Goal: Task Accomplishment & Management: Complete application form

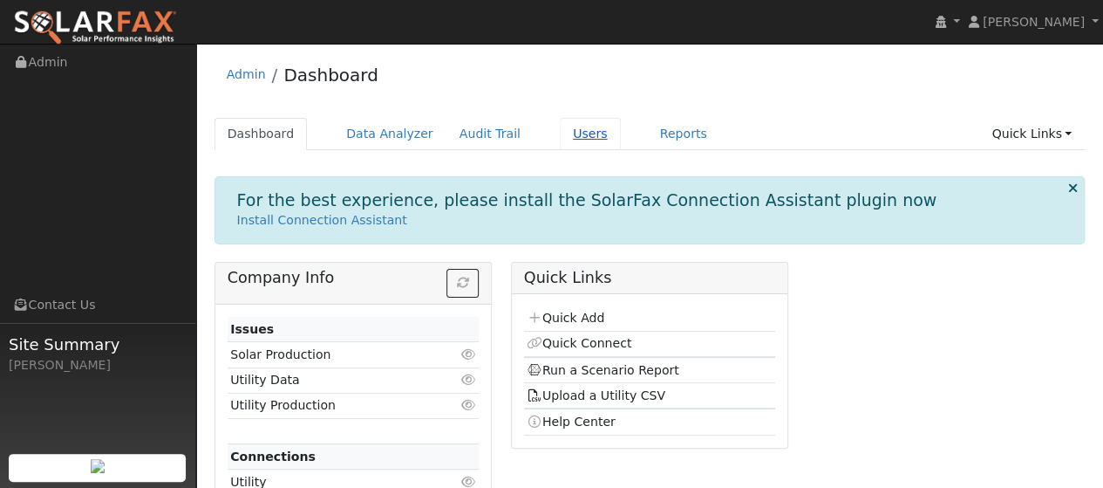
click at [560, 138] on link "Users" at bounding box center [590, 134] width 61 height 32
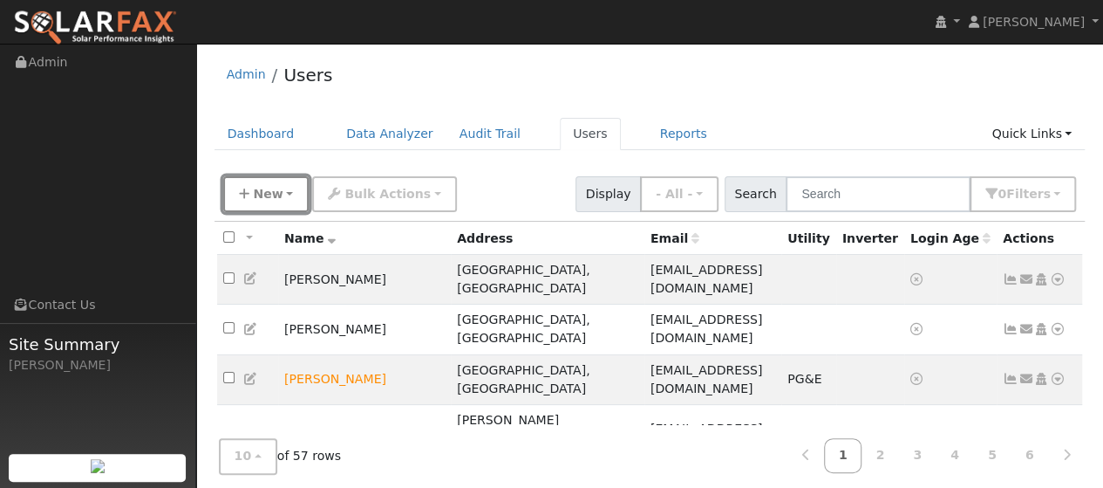
click at [258, 196] on span "New" at bounding box center [268, 194] width 30 height 14
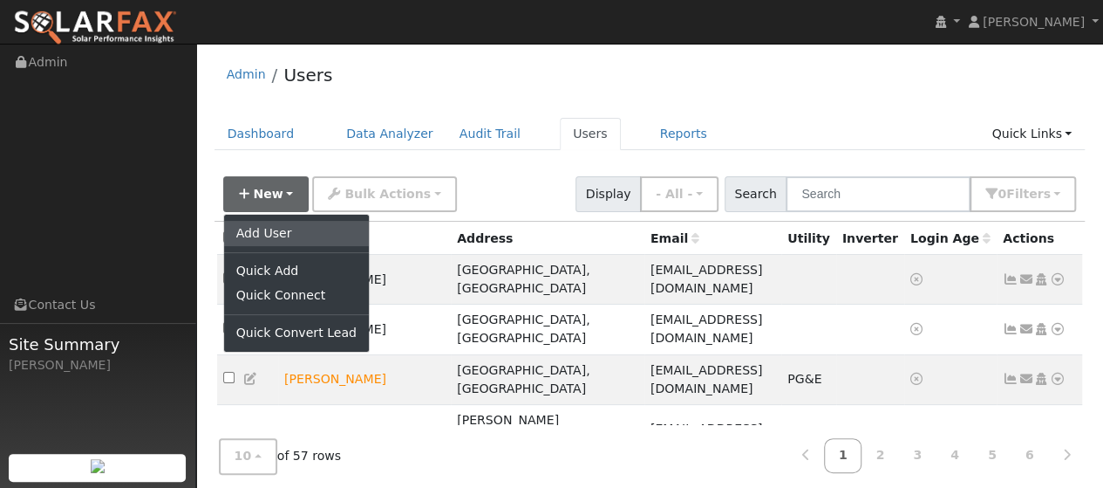
click at [289, 241] on link "Add User" at bounding box center [296, 233] width 145 height 24
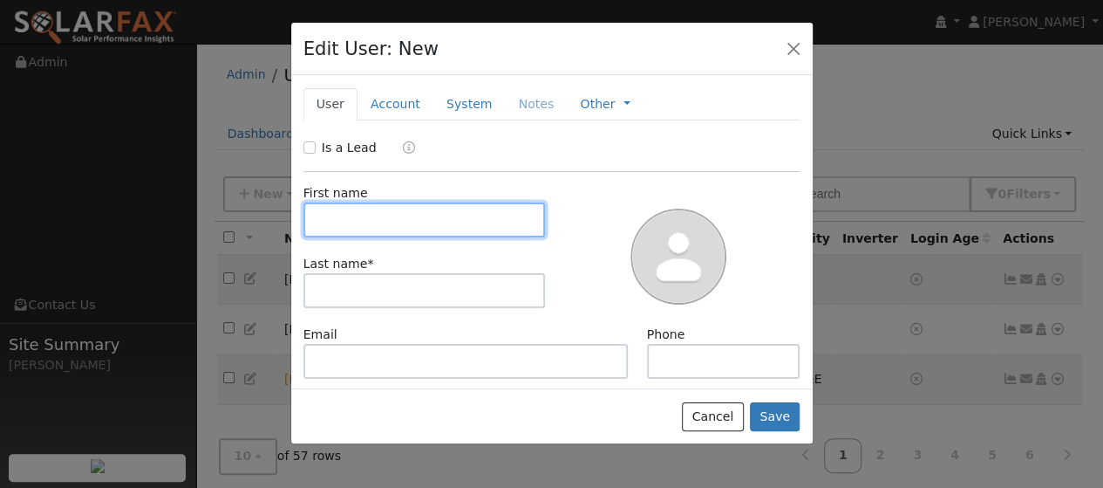
click at [349, 228] on input "text" at bounding box center [424, 219] width 242 height 35
type input "[PERSON_NAME]"
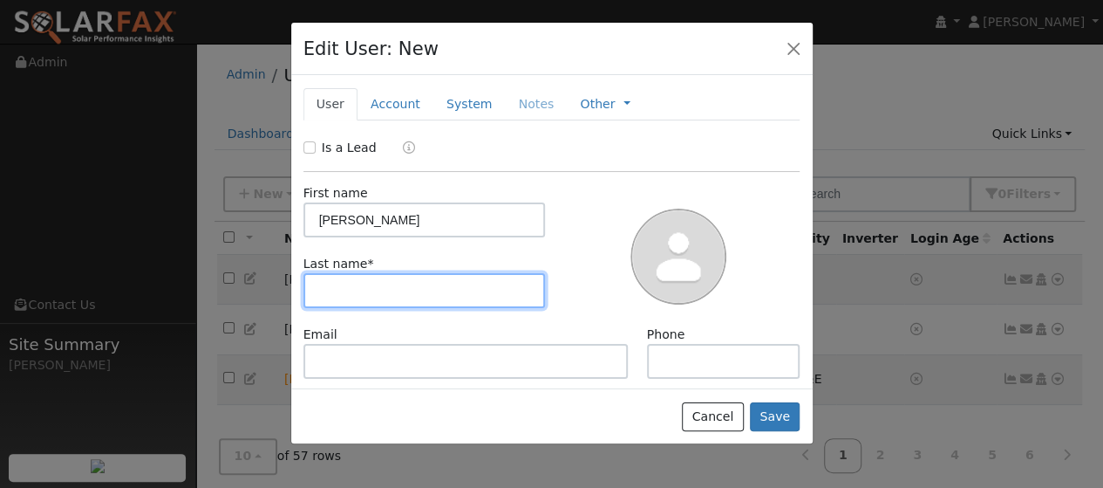
click at [339, 285] on input "text" at bounding box center [424, 290] width 242 height 35
type input "[PERSON_NAME]"
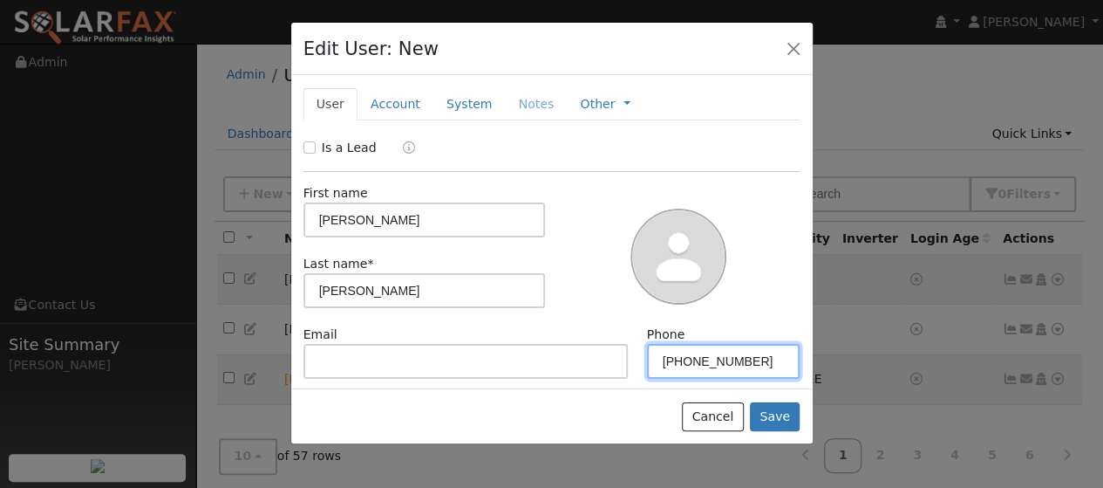
type input "[PHONE_NUMBER]"
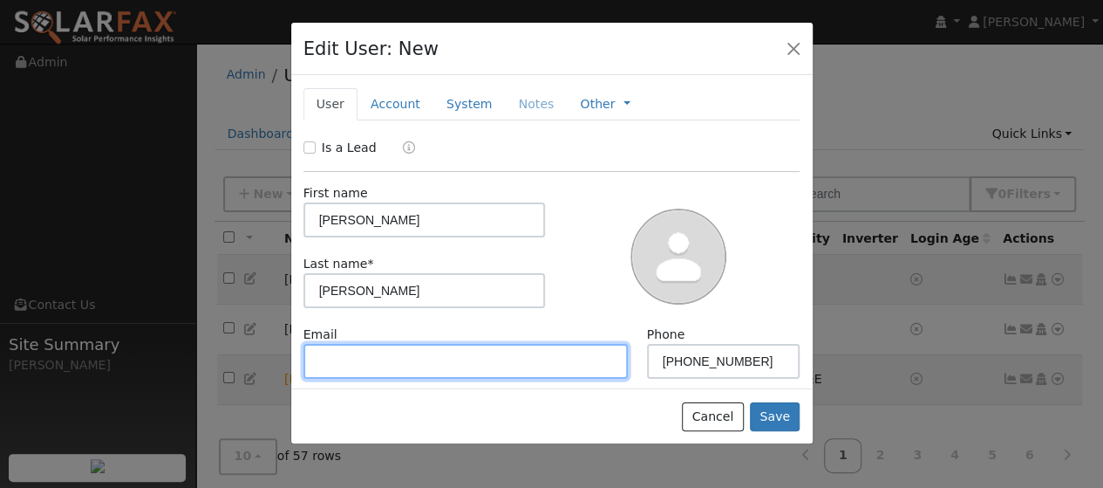
click at [351, 365] on input "text" at bounding box center [465, 361] width 325 height 35
type input "[EMAIL_ADDRESS][DOMAIN_NAME]"
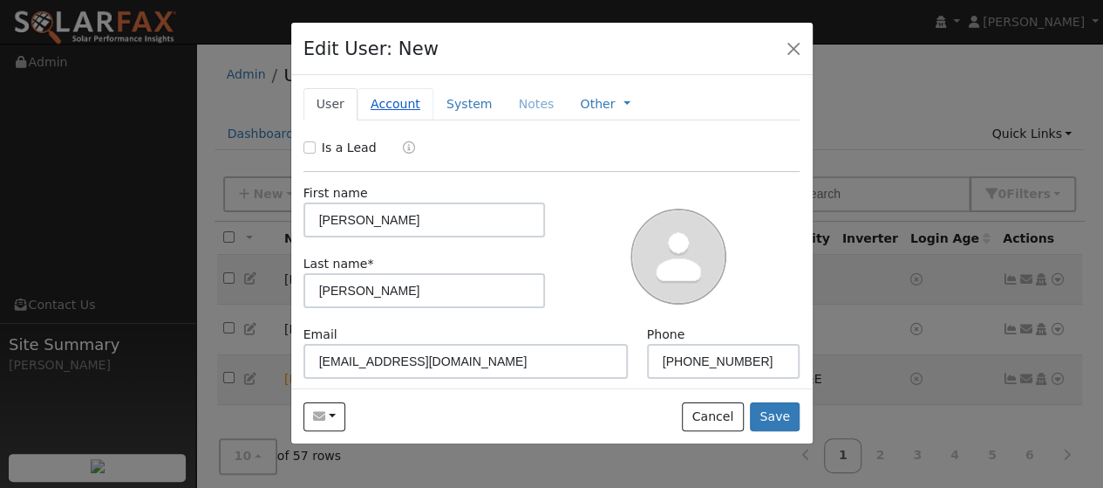
click at [385, 96] on link "Account" at bounding box center [396, 104] width 76 height 32
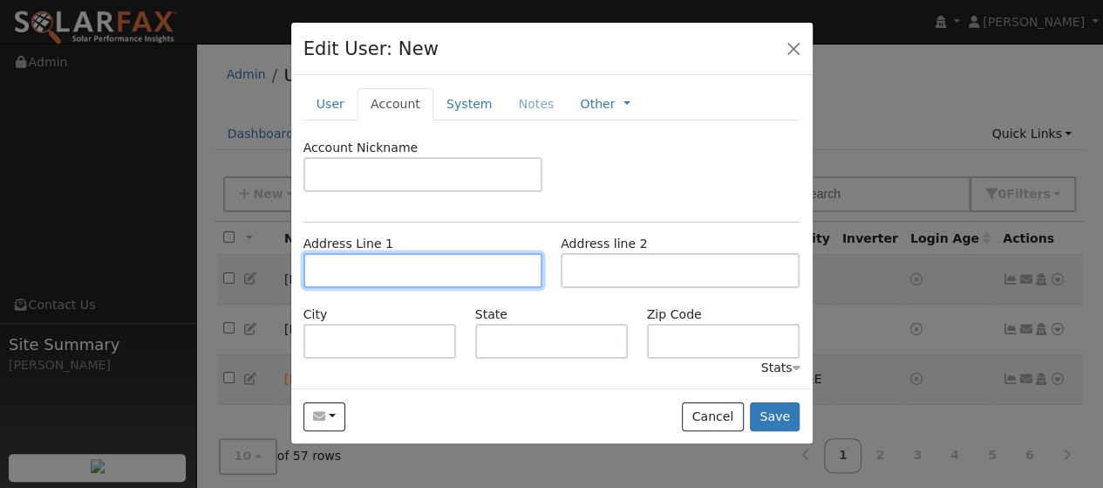
click at [357, 279] on input "text" at bounding box center [422, 270] width 239 height 35
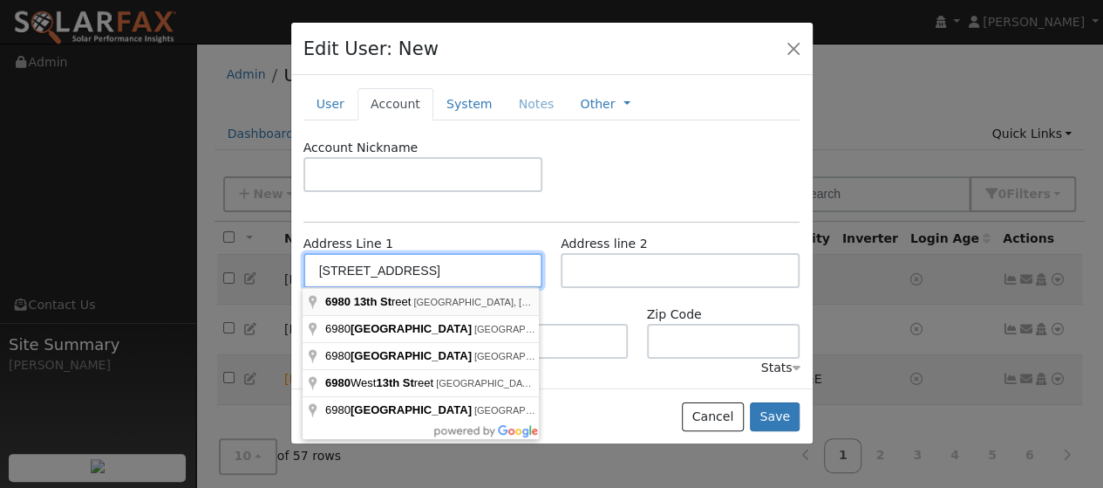
type input "[STREET_ADDRESS]"
type input "[GEOGRAPHIC_DATA]"
type input "CA"
type input "95831"
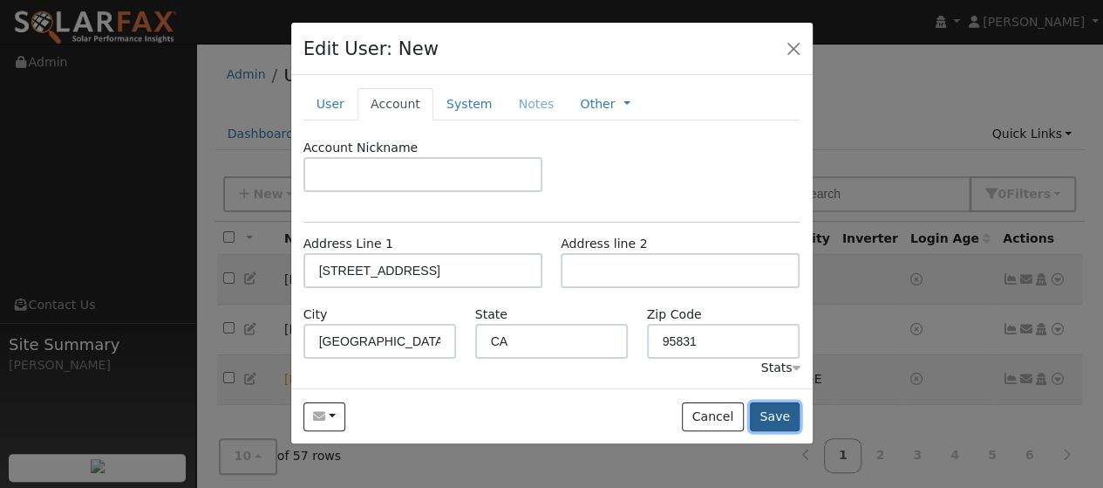
click at [780, 412] on button "Save" at bounding box center [775, 417] width 51 height 30
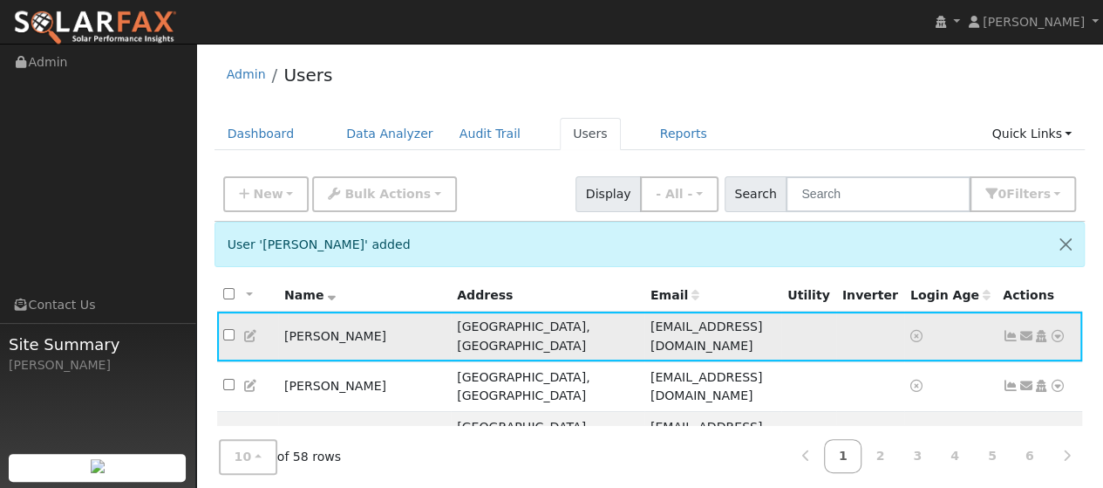
click at [1027, 330] on icon at bounding box center [1027, 336] width 16 height 12
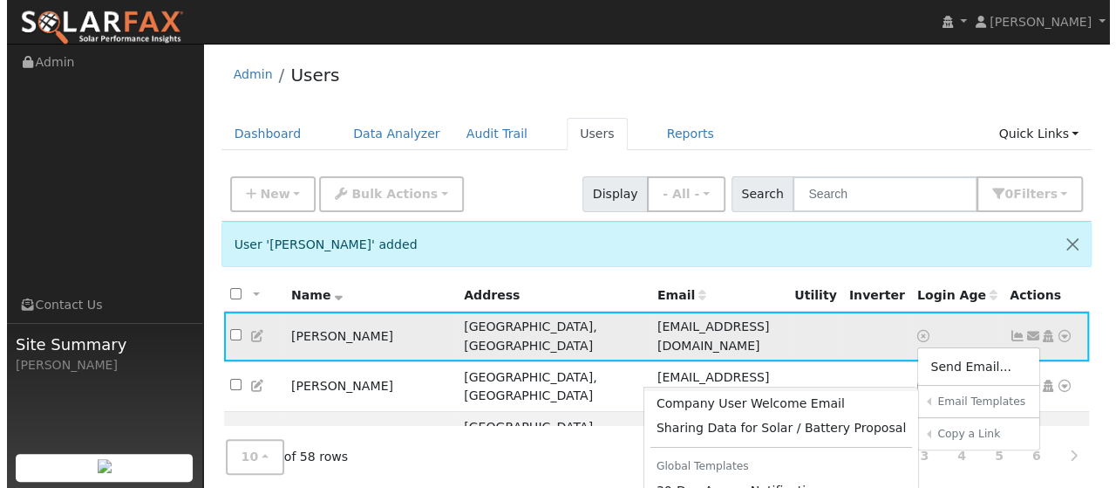
scroll to position [76, 0]
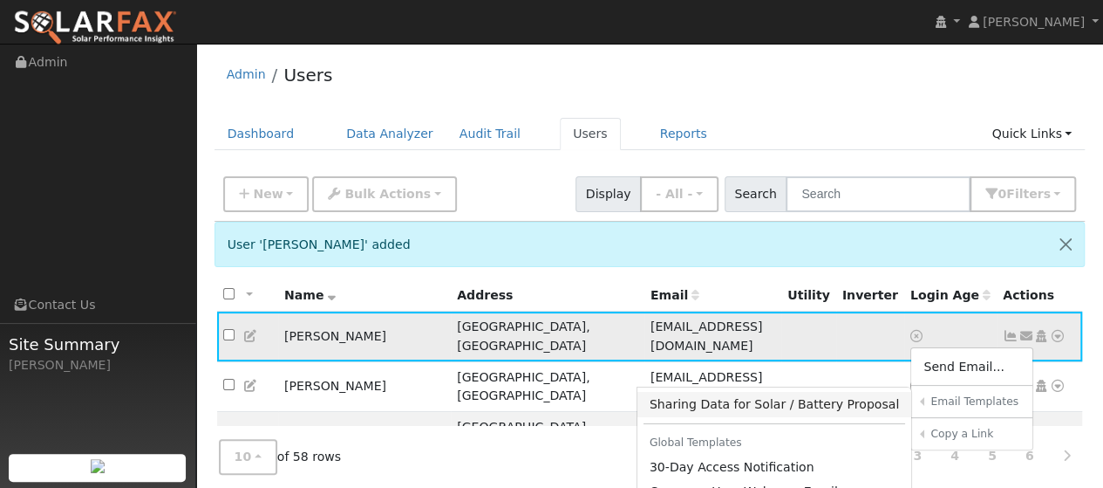
click at [785, 395] on link "Sharing Data for Solar / Battery Proposal" at bounding box center [775, 404] width 275 height 24
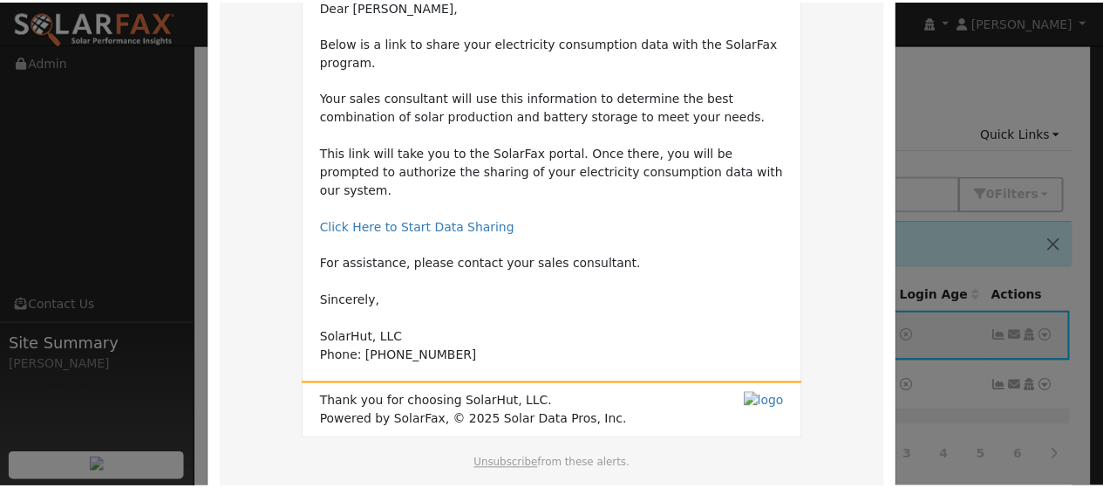
scroll to position [253, 0]
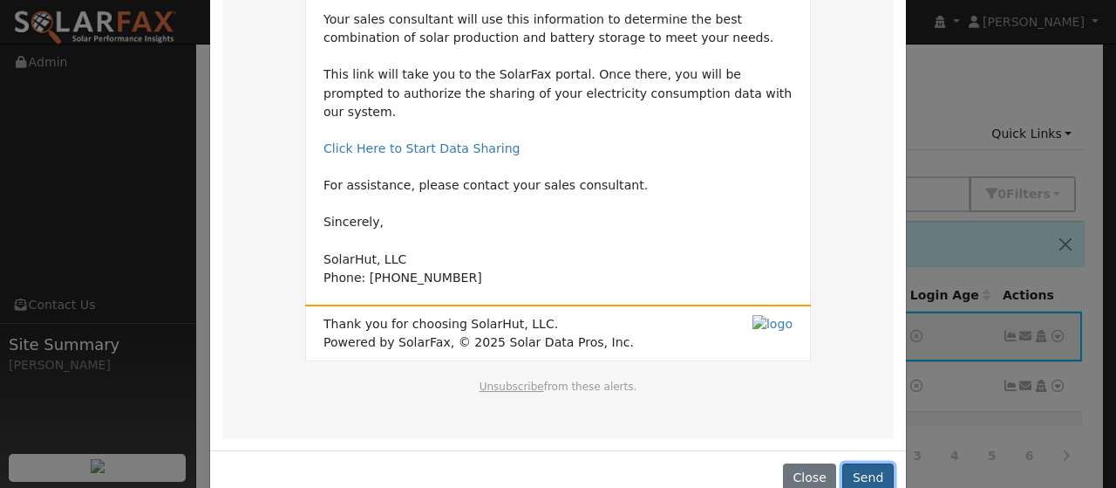
click at [871, 463] on button "Send" at bounding box center [867, 478] width 51 height 30
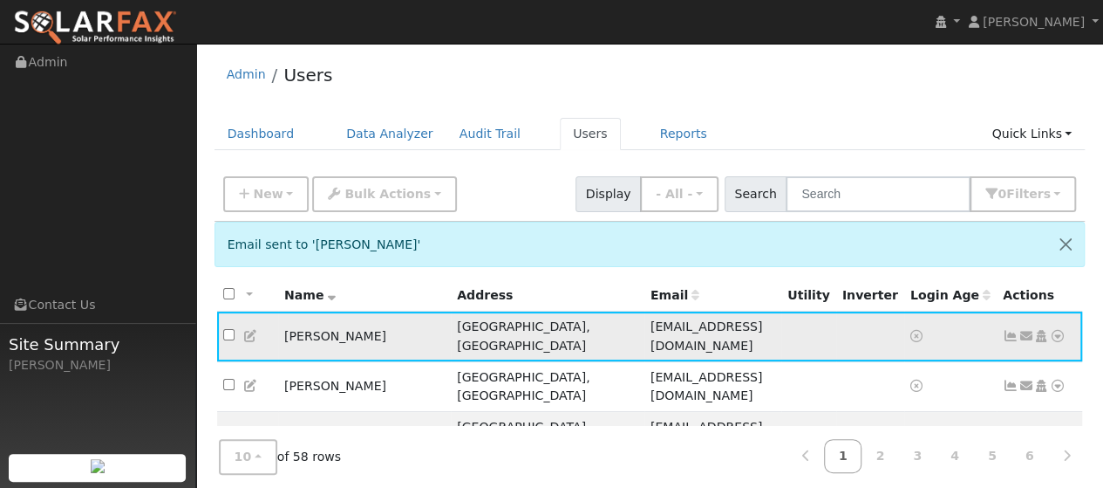
click at [1041, 330] on icon at bounding box center [1041, 336] width 16 height 12
